Goal: Task Accomplishment & Management: Complete application form

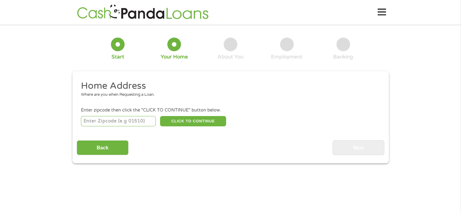
click at [133, 121] on input "number" at bounding box center [118, 121] width 75 height 10
type input "27834"
select select "[US_STATE]"
click at [178, 121] on button "CLICK TO CONTINUE" at bounding box center [193, 121] width 66 height 10
type input "27834"
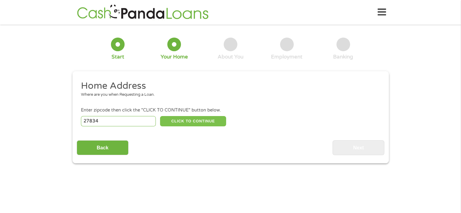
type input "[GEOGRAPHIC_DATA]"
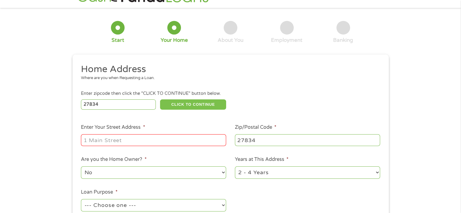
scroll to position [30, 0]
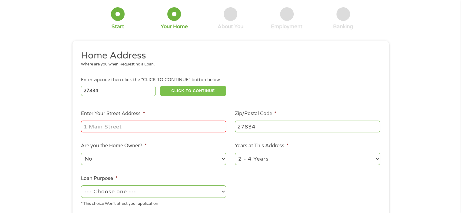
click at [178, 121] on div at bounding box center [153, 127] width 145 height 14
click at [175, 124] on input "Enter Your Street Address *" at bounding box center [153, 127] width 145 height 12
type input "[STREET_ADDRESS][PERSON_NAME]"
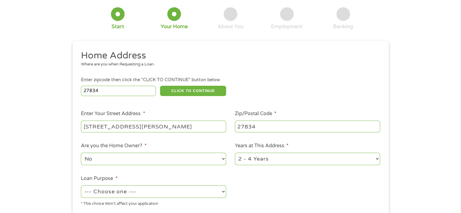
scroll to position [91, 0]
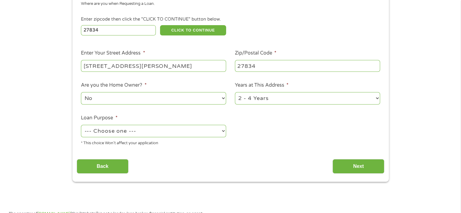
click at [127, 135] on select "--- Choose one --- Pay Bills Debt Consolidation Home Improvement Major Purchase…" at bounding box center [153, 131] width 145 height 12
select select "paybills"
click at [81, 126] on select "--- Choose one --- Pay Bills Debt Consolidation Home Improvement Major Purchase…" at bounding box center [153, 131] width 145 height 12
click at [357, 164] on input "Next" at bounding box center [359, 166] width 52 height 15
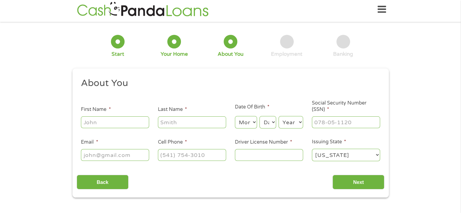
scroll to position [0, 0]
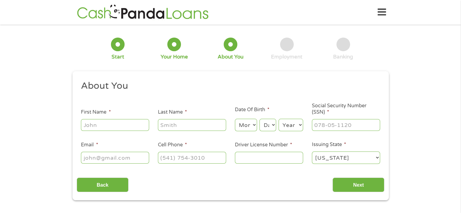
click at [103, 129] on input "First Name *" at bounding box center [115, 125] width 68 height 12
type input "[PERSON_NAME]"
type input "[PHONE_NUMBER]"
click at [184, 127] on input "[PERSON_NAME]" at bounding box center [192, 125] width 68 height 12
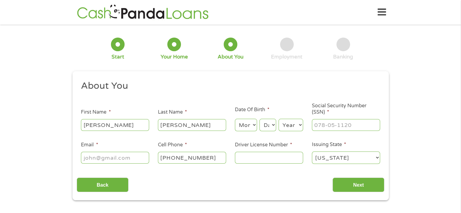
drag, startPoint x: 184, startPoint y: 127, endPoint x: 164, endPoint y: 127, distance: 20.6
click at [164, 127] on input "[PERSON_NAME]" at bounding box center [192, 125] width 68 height 12
type input "[PERSON_NAME]"
click at [240, 123] on select "Month 1 2 3 4 5 6 7 8 9 10 11 12" at bounding box center [246, 125] width 22 height 12
select select "3"
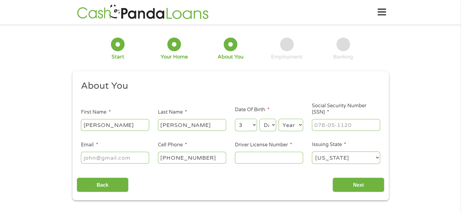
click at [235, 119] on select "Month 1 2 3 4 5 6 7 8 9 10 11 12" at bounding box center [246, 125] width 22 height 12
click at [266, 126] on select "Day 1 2 3 4 5 6 7 8 9 10 11 12 13 14 15 16 17 18 19 20 21 22 23 24 25 26 27 28 …" at bounding box center [268, 125] width 16 height 12
select select "17"
click at [260, 119] on select "Day 1 2 3 4 5 6 7 8 9 10 11 12 13 14 15 16 17 18 19 20 21 22 23 24 25 26 27 28 …" at bounding box center [268, 125] width 16 height 12
click at [294, 123] on select "Year [DATE] 2006 2005 2004 2003 2002 2001 2000 1999 1998 1997 1996 1995 1994 19…" at bounding box center [291, 125] width 25 height 12
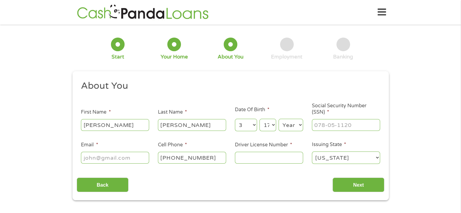
select select "1984"
click at [279, 119] on select "Year [DATE] 2006 2005 2004 2003 2002 2001 2000 1999 1998 1997 1996 1995 1994 19…" at bounding box center [291, 125] width 25 height 12
click at [331, 121] on input "___-__-____" at bounding box center [346, 125] width 68 height 12
type input "241-43-7974"
click at [129, 159] on input "Email *" at bounding box center [115, 158] width 68 height 12
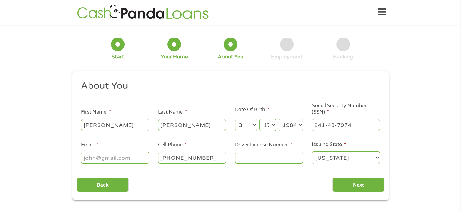
click at [129, 159] on input "Email *" at bounding box center [115, 158] width 68 height 12
type input "[EMAIL_ADDRESS][DOMAIN_NAME]"
type input "29647219"
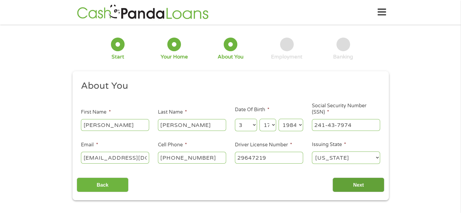
click at [351, 187] on input "Next" at bounding box center [359, 185] width 52 height 15
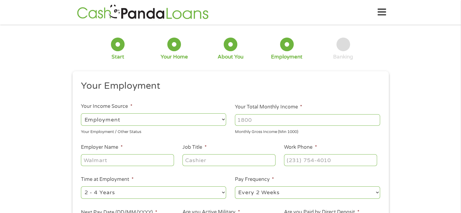
click at [266, 121] on input "Your Total Monthly Income *" at bounding box center [307, 120] width 145 height 12
type input "5250"
click at [141, 161] on input "Employer Name *" at bounding box center [127, 160] width 93 height 12
type input "[GEOGRAPHIC_DATA]"
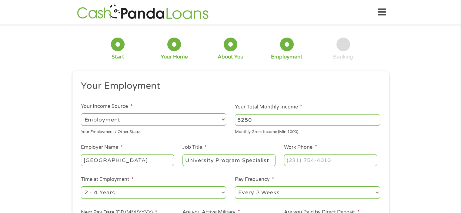
type input "University Program Specialist"
type input "[PHONE_NUMBER]"
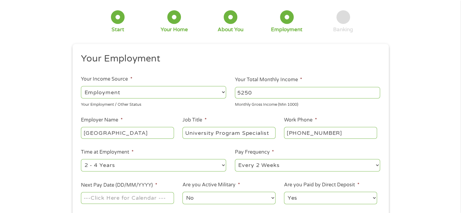
scroll to position [91, 0]
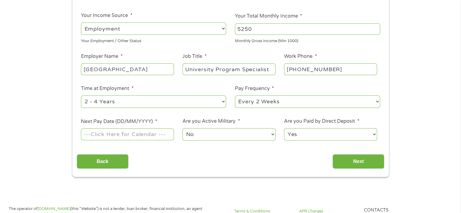
click at [137, 103] on select "--- Choose one --- 1 Year or less 1 - 2 Years 2 - 4 Years Over 4 Years" at bounding box center [153, 102] width 145 height 12
select select "60months"
click at [81, 96] on select "--- Choose one --- 1 Year or less 1 - 2 Years 2 - 4 Years Over 4 Years" at bounding box center [153, 102] width 145 height 12
click at [271, 101] on select "--- Choose one --- Every 2 Weeks Every Week Monthly Semi-Monthly" at bounding box center [307, 102] width 145 height 12
select select "semimonthly"
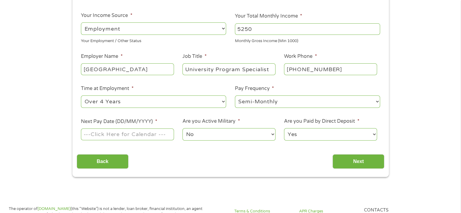
click at [235, 96] on select "--- Choose one --- Every 2 Weeks Every Week Monthly Semi-Monthly" at bounding box center [307, 102] width 145 height 12
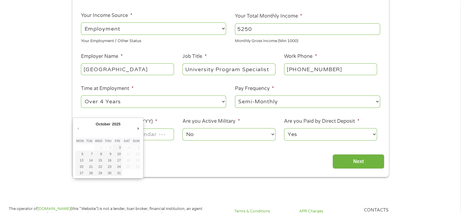
click at [147, 135] on input "Next Pay Date (DD/MM/YYYY) *" at bounding box center [127, 135] width 93 height 12
type input "[DATE]"
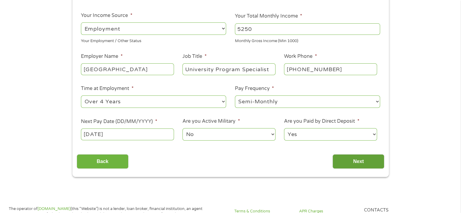
click at [350, 165] on input "Next" at bounding box center [359, 161] width 52 height 15
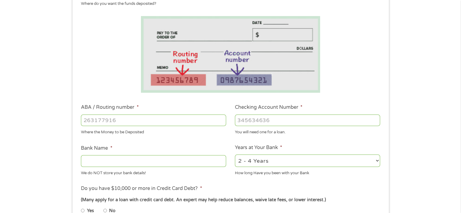
click at [124, 121] on input "ABA / Routing number *" at bounding box center [153, 121] width 145 height 12
type input "053100300"
type input "FIRST CITIZENS BANK TRUST COMPANY"
type input "053100300"
type input "009630589308"
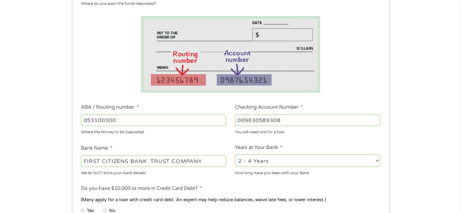
click at [256, 163] on select "2 - 4 Years 6 - 12 Months 1 - 2 Years Over 4 Years" at bounding box center [307, 161] width 145 height 12
select select "60months"
click at [235, 155] on select "2 - 4 Years 6 - 12 Months 1 - 2 Years Over 4 Years" at bounding box center [307, 161] width 145 height 12
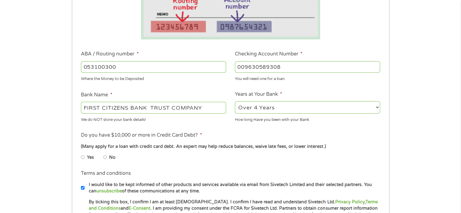
scroll to position [152, 0]
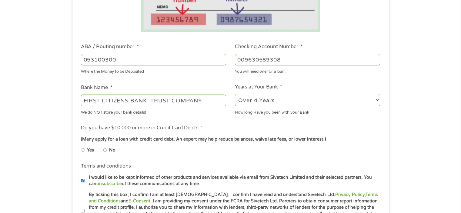
click at [105, 150] on input "No" at bounding box center [105, 150] width 4 height 10
radio input "true"
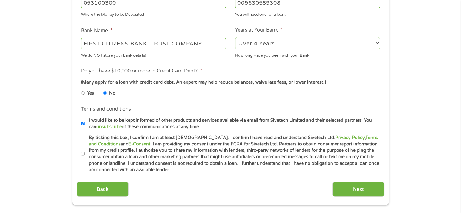
scroll to position [212, 0]
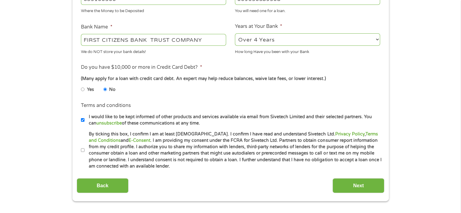
click at [83, 121] on input "I would like to be kept informed of other products and services available via e…" at bounding box center [83, 120] width 4 height 10
checkbox input "false"
click at [82, 153] on input "By ticking this box, I confirm I am at least [DEMOGRAPHIC_DATA]. I confirm I ha…" at bounding box center [83, 151] width 4 height 10
checkbox input "true"
click at [372, 186] on input "Next" at bounding box center [359, 185] width 52 height 15
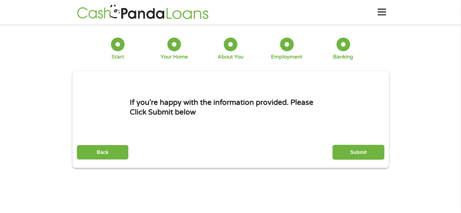
scroll to position [0, 0]
click at [358, 154] on input "Submit" at bounding box center [359, 152] width 52 height 15
